Goal: Task Accomplishment & Management: Use online tool/utility

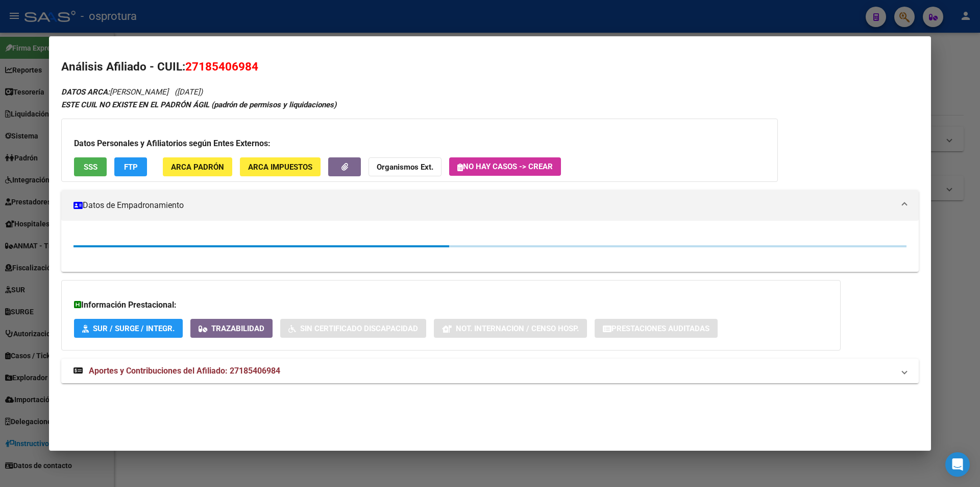
click at [467, 23] on div at bounding box center [490, 243] width 980 height 487
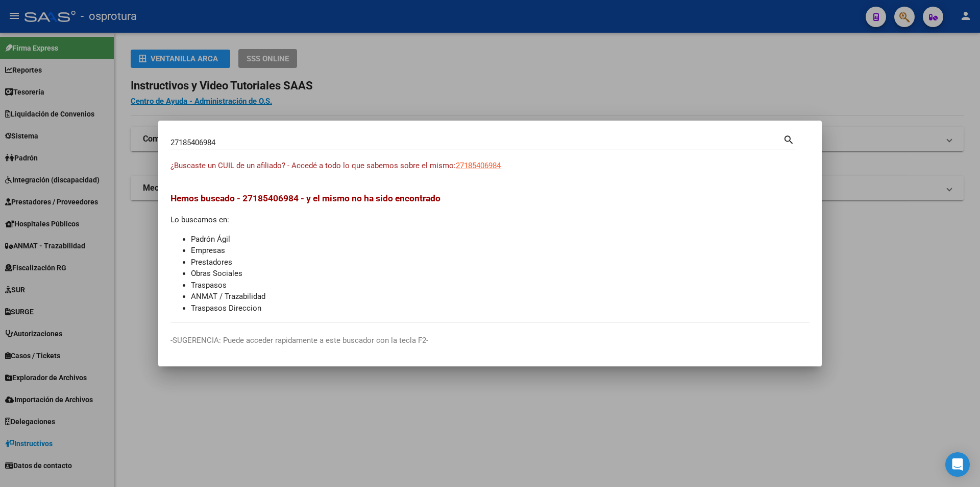
click at [492, 89] on div at bounding box center [490, 243] width 980 height 487
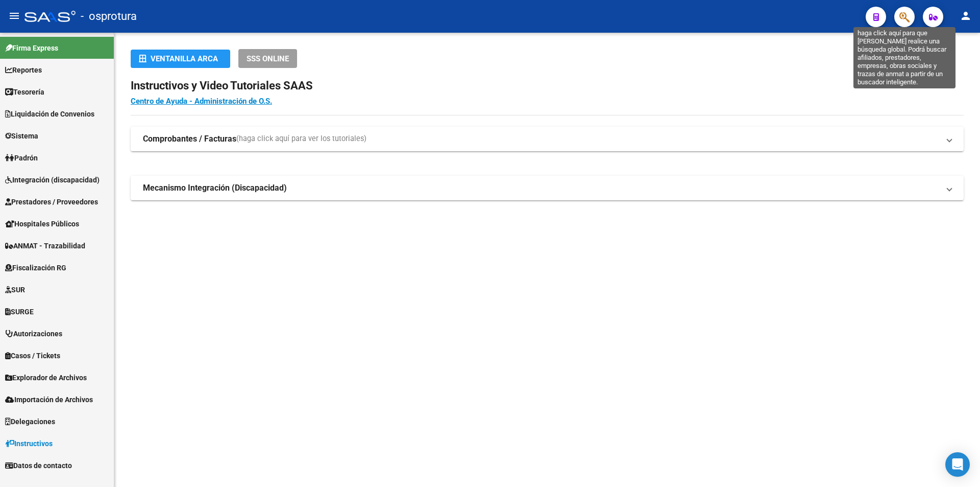
click at [909, 15] on icon "button" at bounding box center [904, 17] width 10 height 12
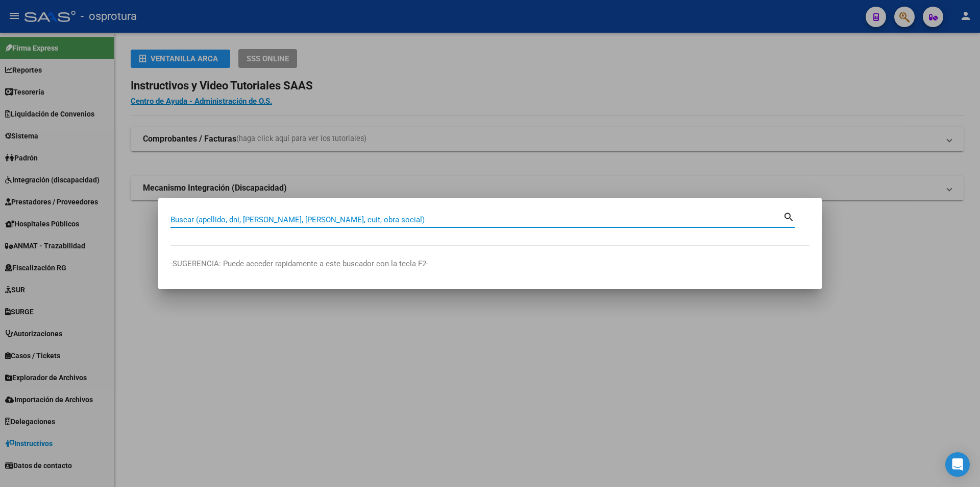
paste input "20-38662586-8"
type input "20386625868"
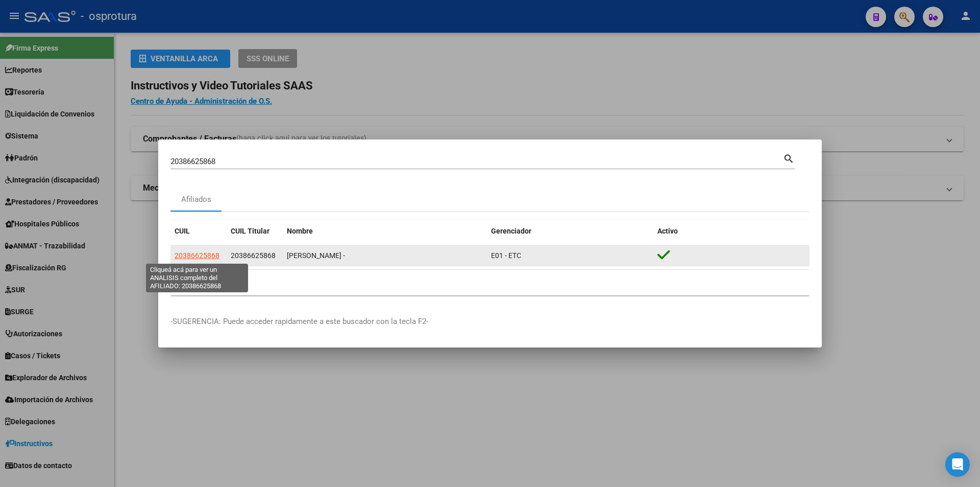
click at [186, 255] on span "20386625868" at bounding box center [197, 255] width 45 height 8
type textarea "20386625868"
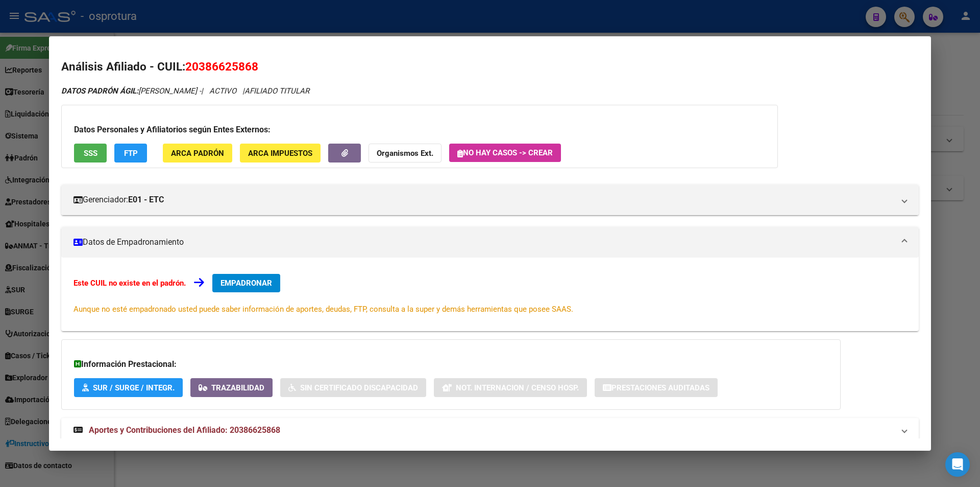
click at [201, 151] on span "ARCA Padrón" at bounding box center [197, 153] width 53 height 9
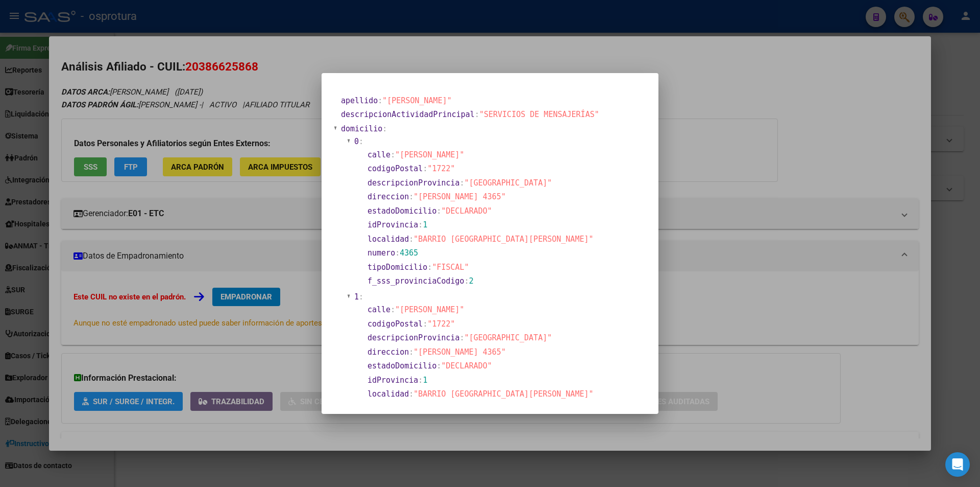
drag, startPoint x: 720, startPoint y: 142, endPoint x: 712, endPoint y: 135, distance: 10.5
click at [720, 141] on div at bounding box center [490, 243] width 980 height 487
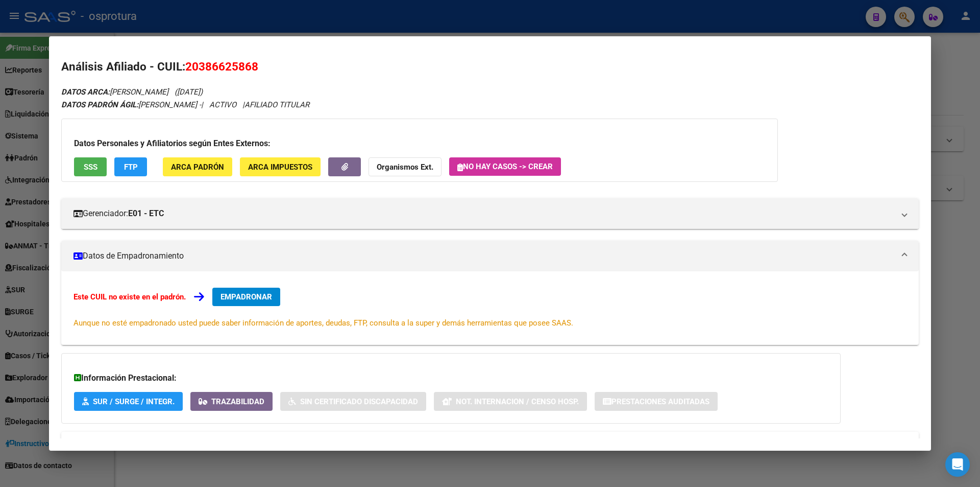
click at [289, 163] on span "ARCA Impuestos" at bounding box center [280, 166] width 64 height 9
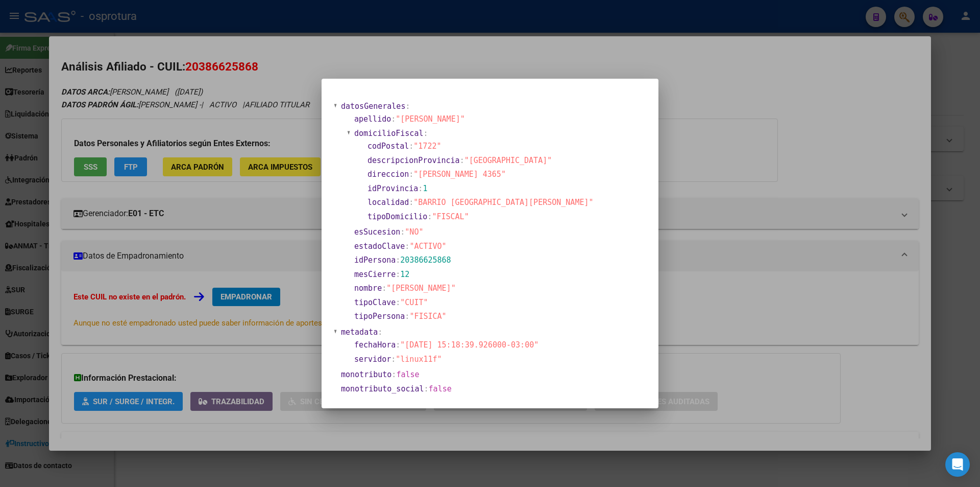
click at [703, 141] on div at bounding box center [490, 243] width 980 height 487
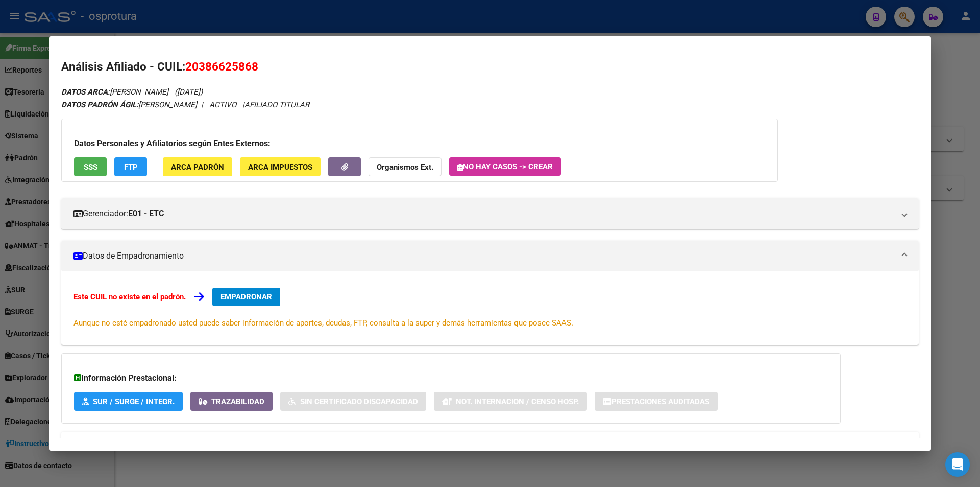
click at [192, 164] on span "ARCA Padrón" at bounding box center [197, 166] width 53 height 9
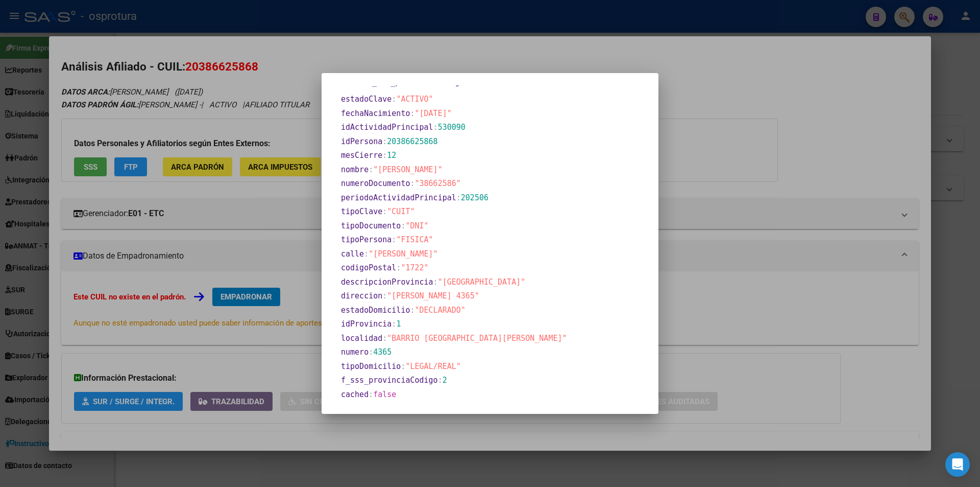
scroll to position [252, 0]
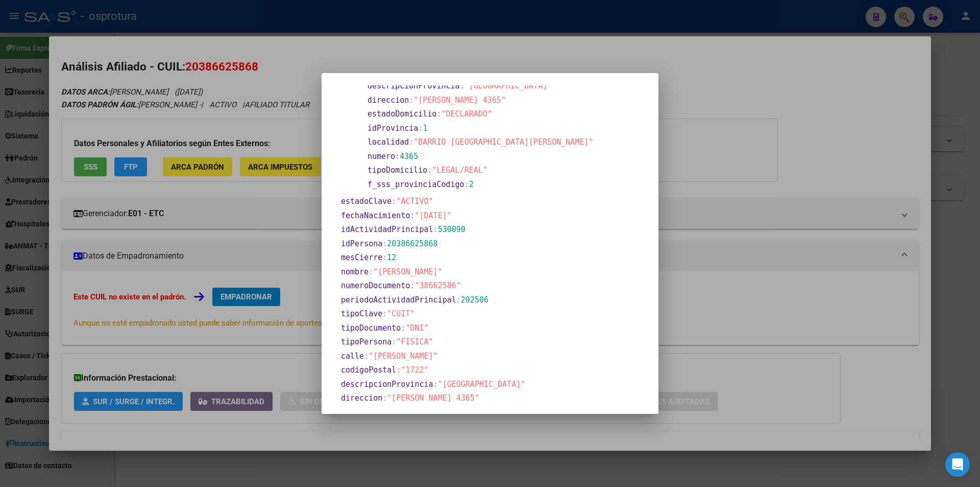
click at [412, 242] on span "20386625868" at bounding box center [412, 243] width 51 height 9
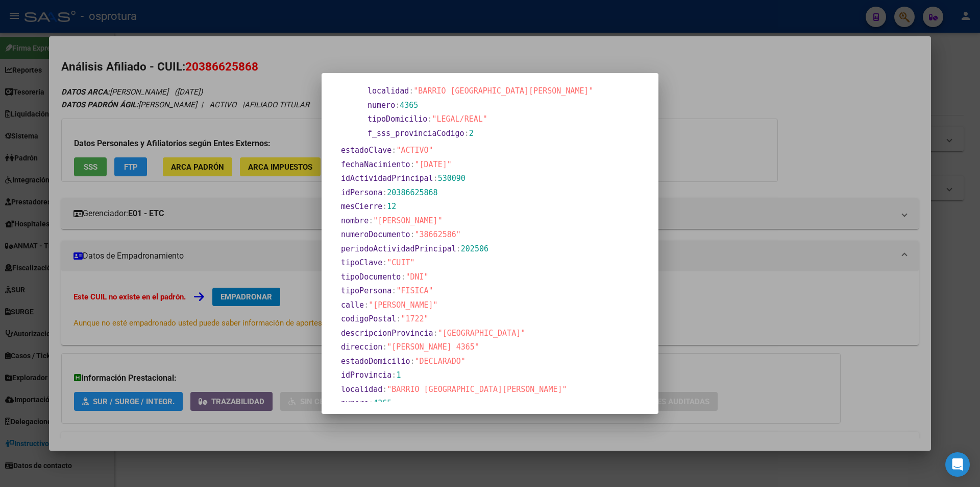
scroll to position [201, 0]
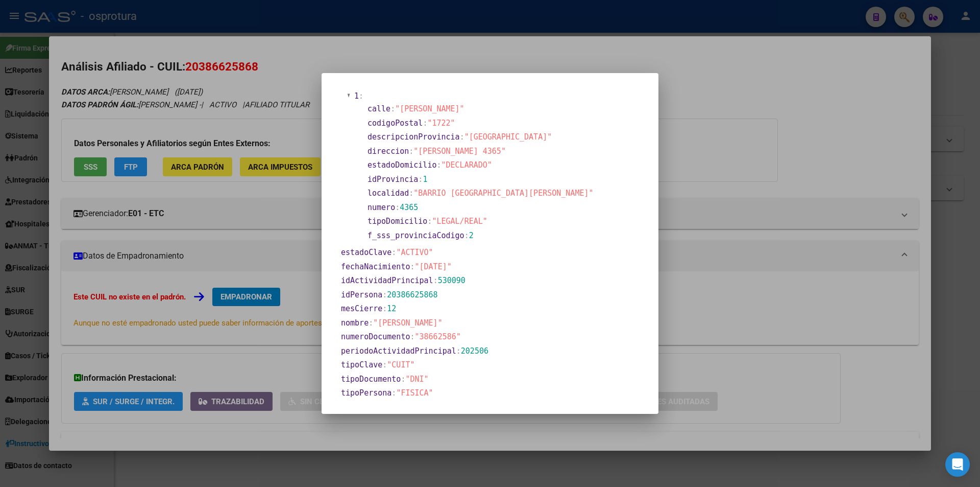
click at [677, 82] on div at bounding box center [490, 243] width 980 height 487
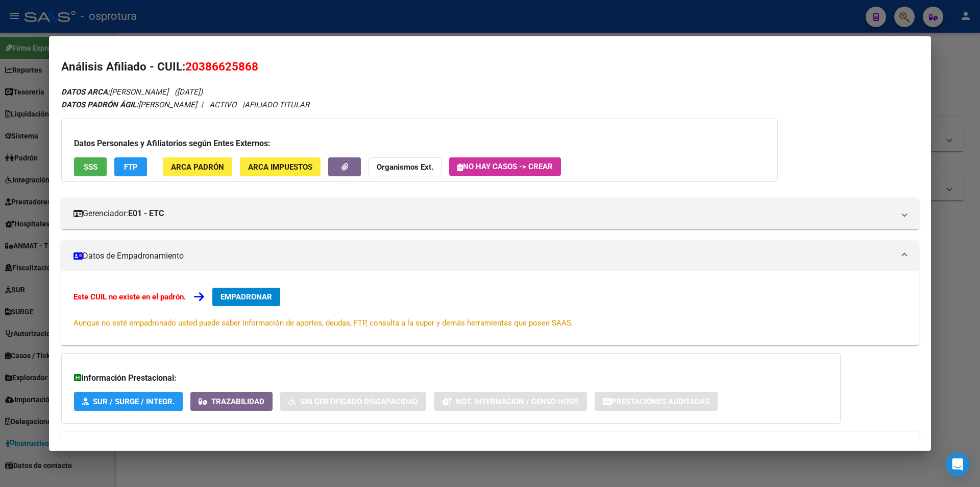
click at [211, 171] on span "ARCA Padrón" at bounding box center [197, 166] width 53 height 9
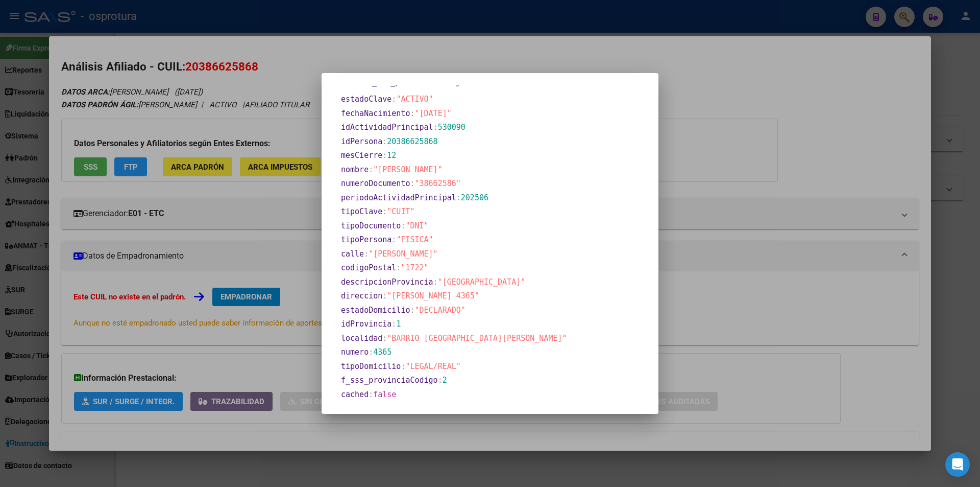
scroll to position [47, 0]
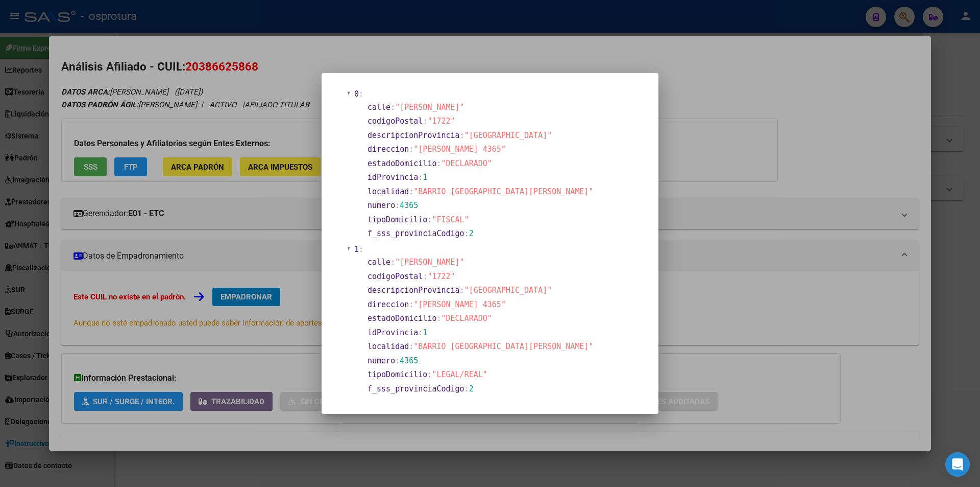
click at [444, 47] on div at bounding box center [490, 243] width 980 height 487
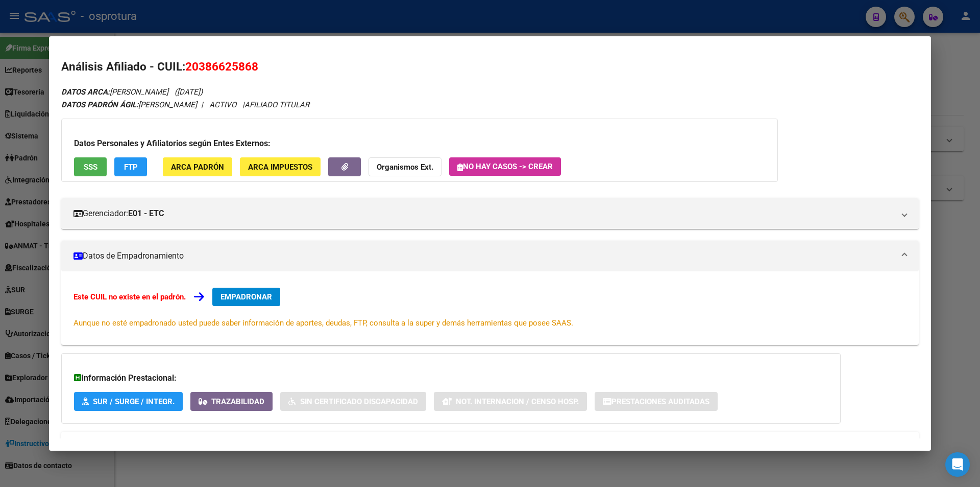
click at [238, 63] on span "20386625868" at bounding box center [221, 66] width 73 height 13
copy span "20386625868"
click at [489, 27] on div at bounding box center [490, 243] width 980 height 487
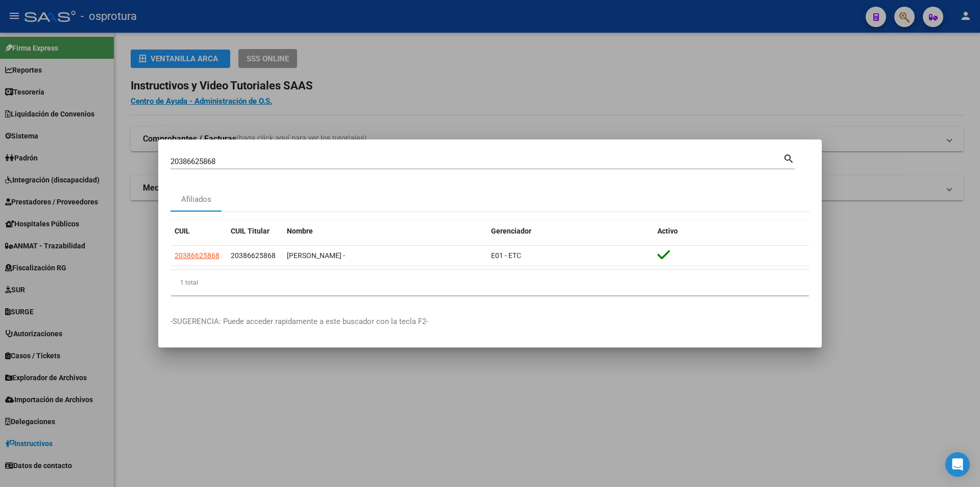
click at [455, 104] on div at bounding box center [490, 243] width 980 height 487
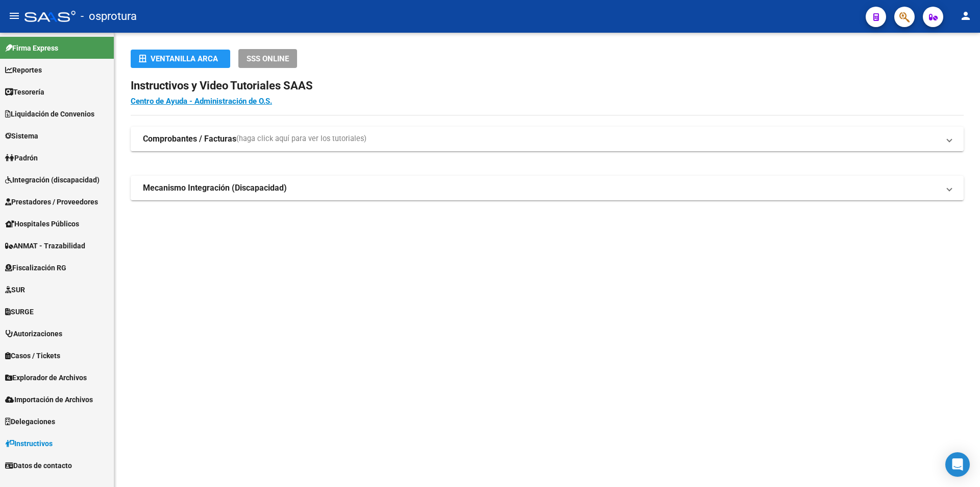
click at [908, 20] on icon "button" at bounding box center [904, 17] width 10 height 12
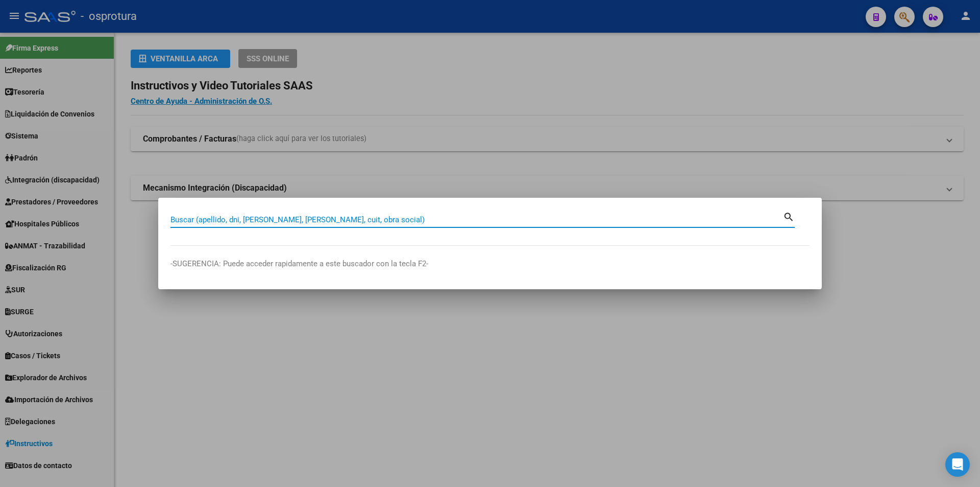
paste input "27-19123603-9"
type input "27191236039"
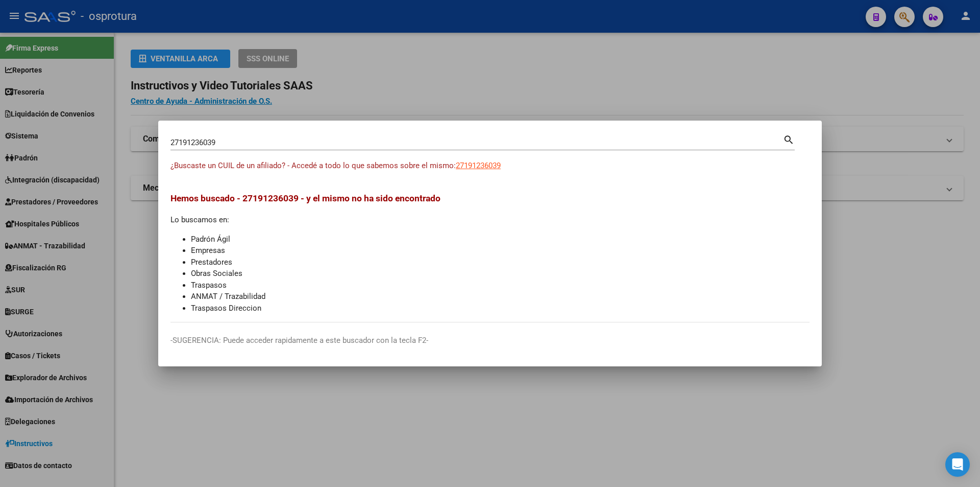
click at [501, 132] on mat-dialog-container "27191236039 Buscar (apellido, dni, cuil, nro traspaso, cuit, obra social) searc…" at bounding box center [490, 243] width 664 height 246
click at [502, 95] on div at bounding box center [490, 243] width 980 height 487
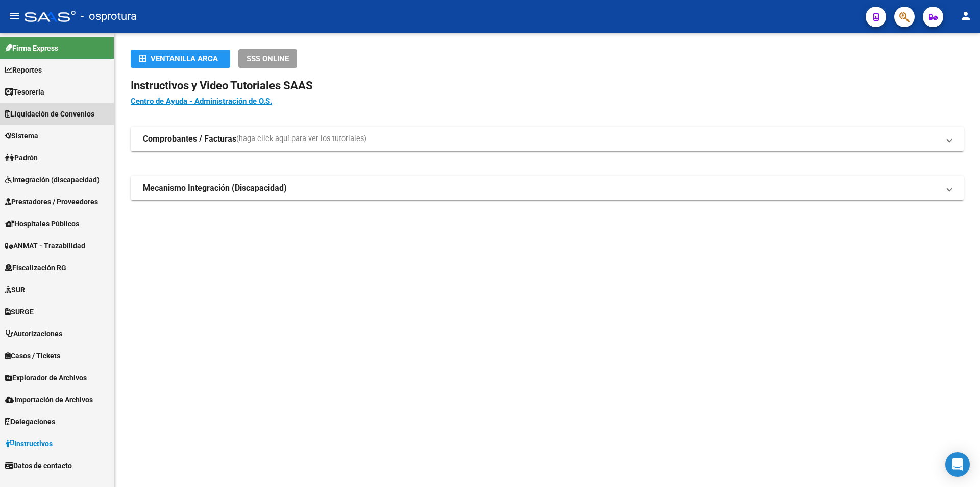
click at [78, 112] on span "Liquidación de Convenios" at bounding box center [49, 113] width 89 height 11
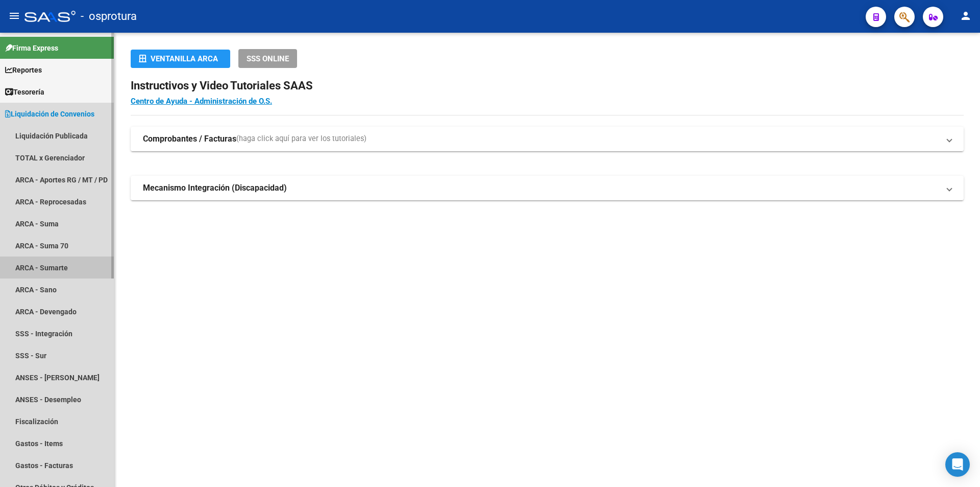
click at [67, 270] on link "ARCA - Sumarte" at bounding box center [57, 267] width 114 height 22
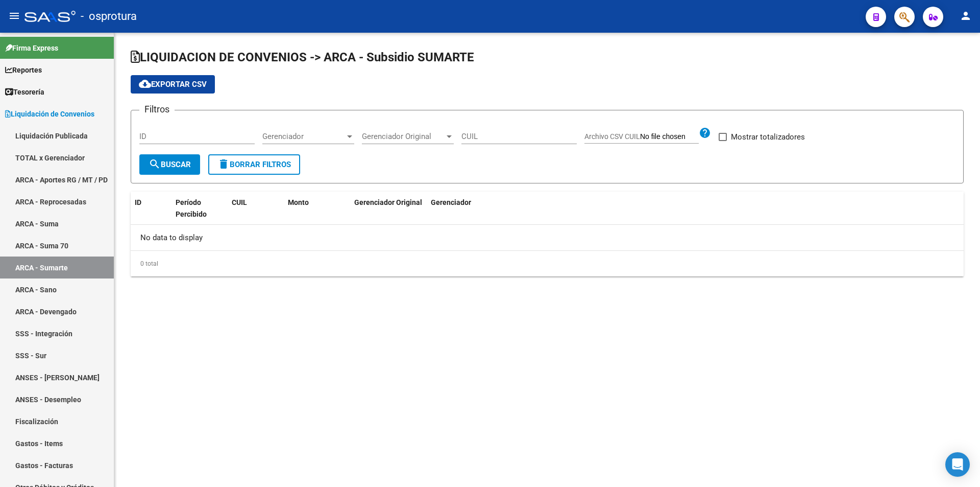
checkbox input "true"
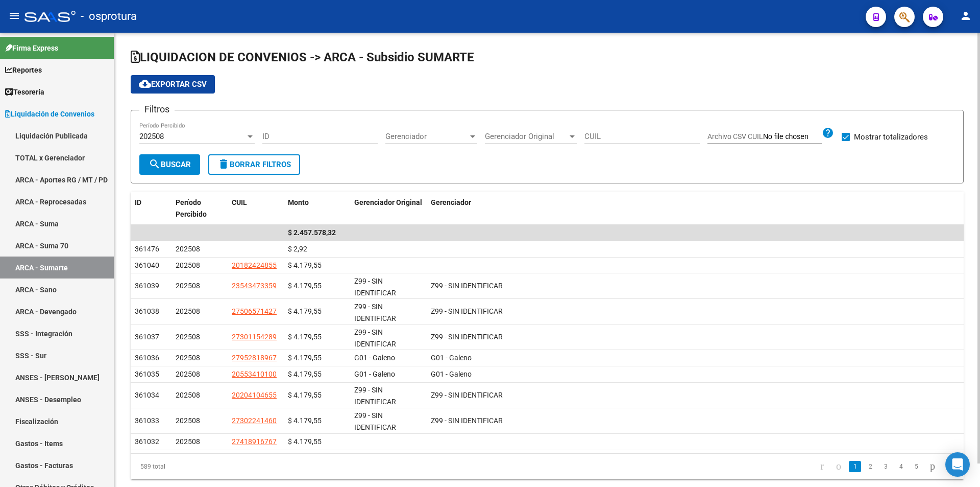
click at [661, 139] on input "CUIL" at bounding box center [642, 136] width 115 height 9
paste input "27-19123603-9"
type input "27-19123603-9"
click at [172, 165] on span "search Buscar" at bounding box center [170, 164] width 42 height 9
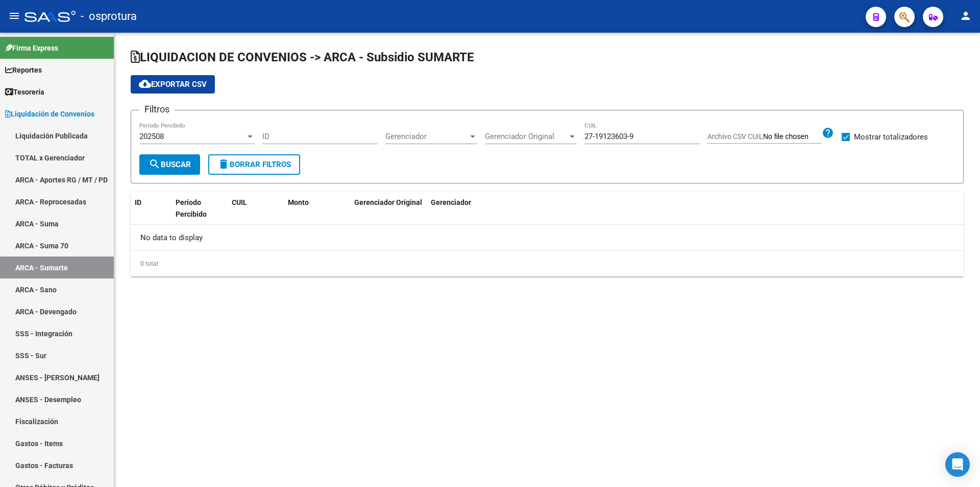
click at [167, 164] on span "search Buscar" at bounding box center [170, 164] width 42 height 9
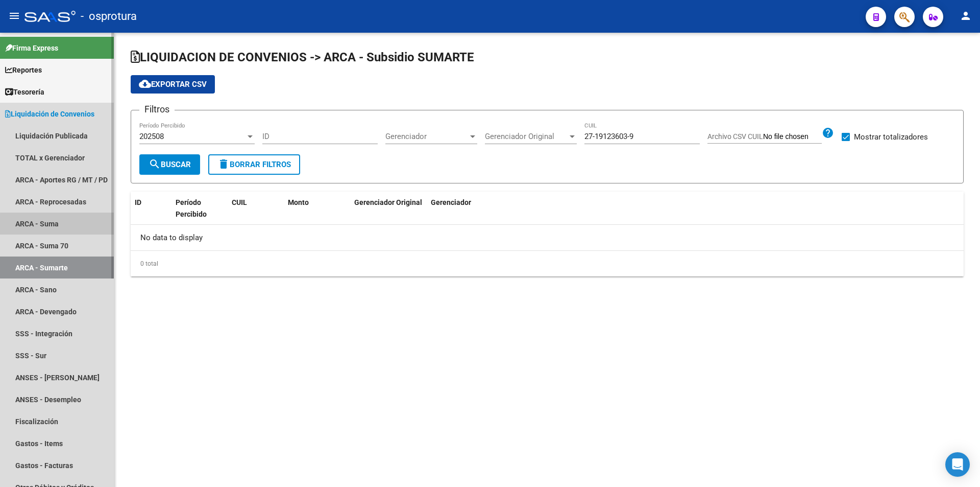
click at [58, 224] on link "ARCA - Suma" at bounding box center [57, 223] width 114 height 22
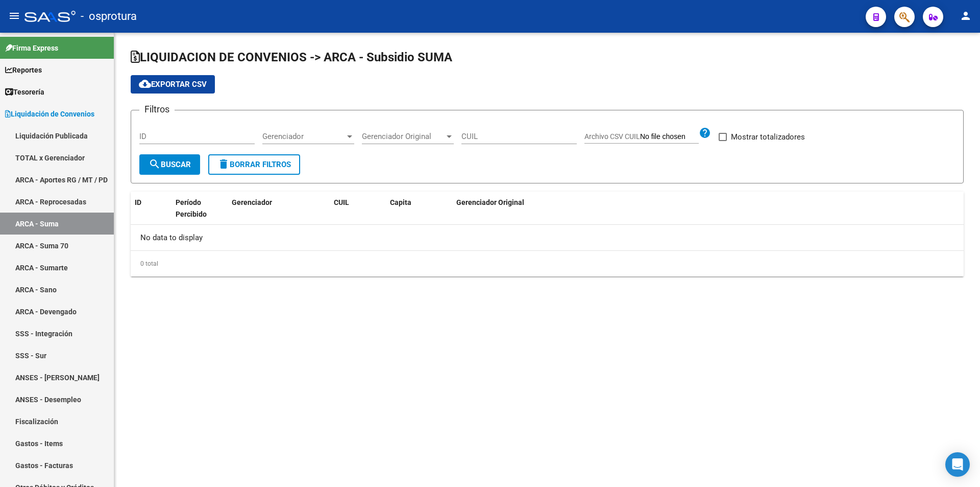
checkbox input "true"
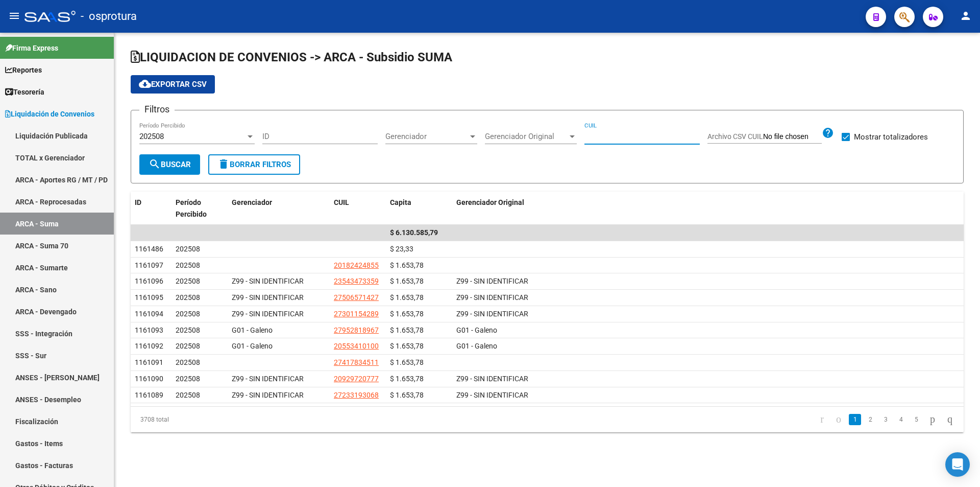
drag, startPoint x: 607, startPoint y: 136, endPoint x: 600, endPoint y: 140, distance: 8.1
click at [607, 137] on input "CUIL" at bounding box center [642, 136] width 115 height 9
paste input "27-19123603-9"
type input "27-19123603-9"
click at [170, 172] on button "search Buscar" at bounding box center [169, 164] width 61 height 20
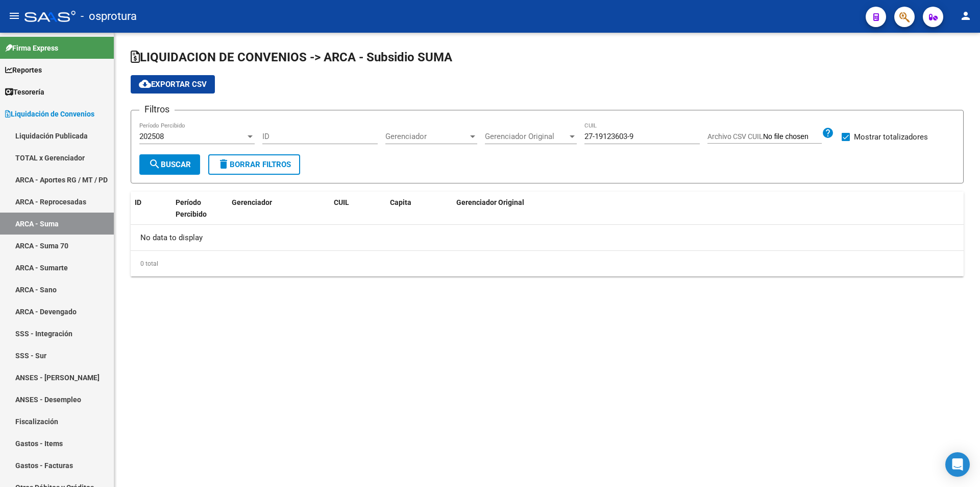
click at [181, 167] on span "search Buscar" at bounding box center [170, 164] width 42 height 9
